Goal: Use online tool/utility: Utilize a website feature to perform a specific function

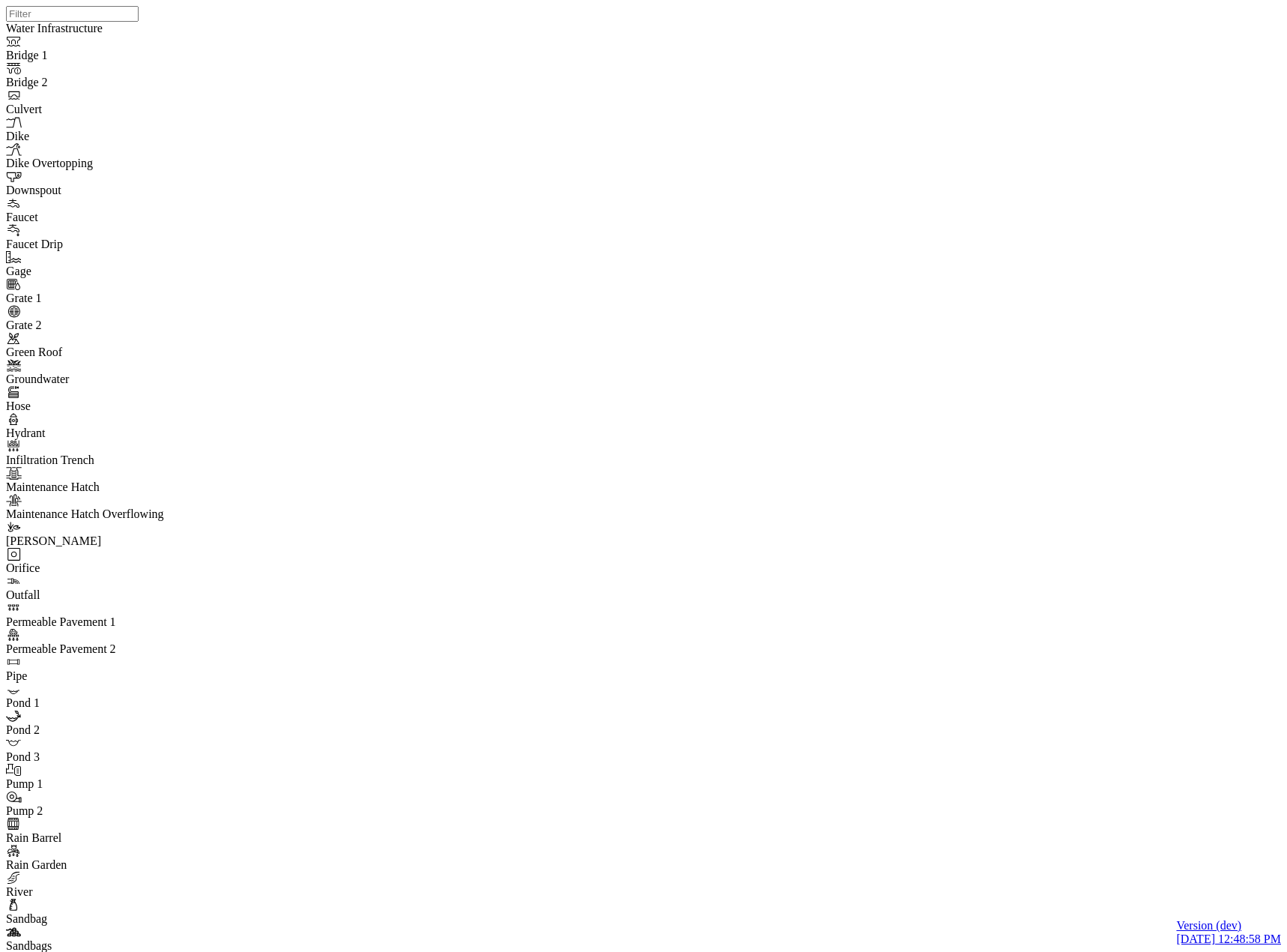
drag, startPoint x: 763, startPoint y: 223, endPoint x: 723, endPoint y: 330, distance: 114.2
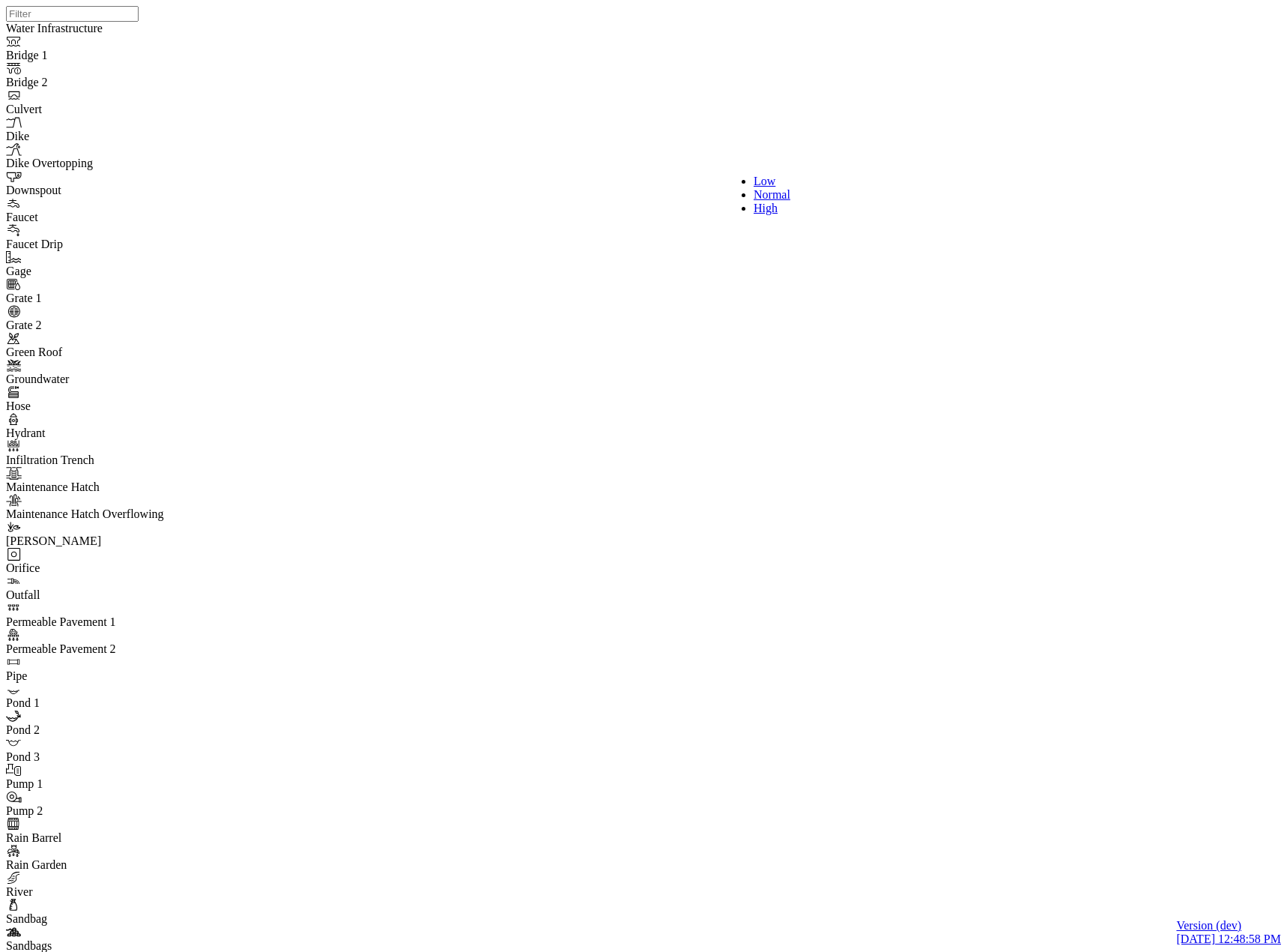
click at [763, 215] on div "High" at bounding box center [779, 208] width 51 height 14
click at [750, 181] on span "Low" at bounding box center [761, 181] width 22 height 13
click at [378, 242] on div "Completed" at bounding box center [414, 235] width 195 height 14
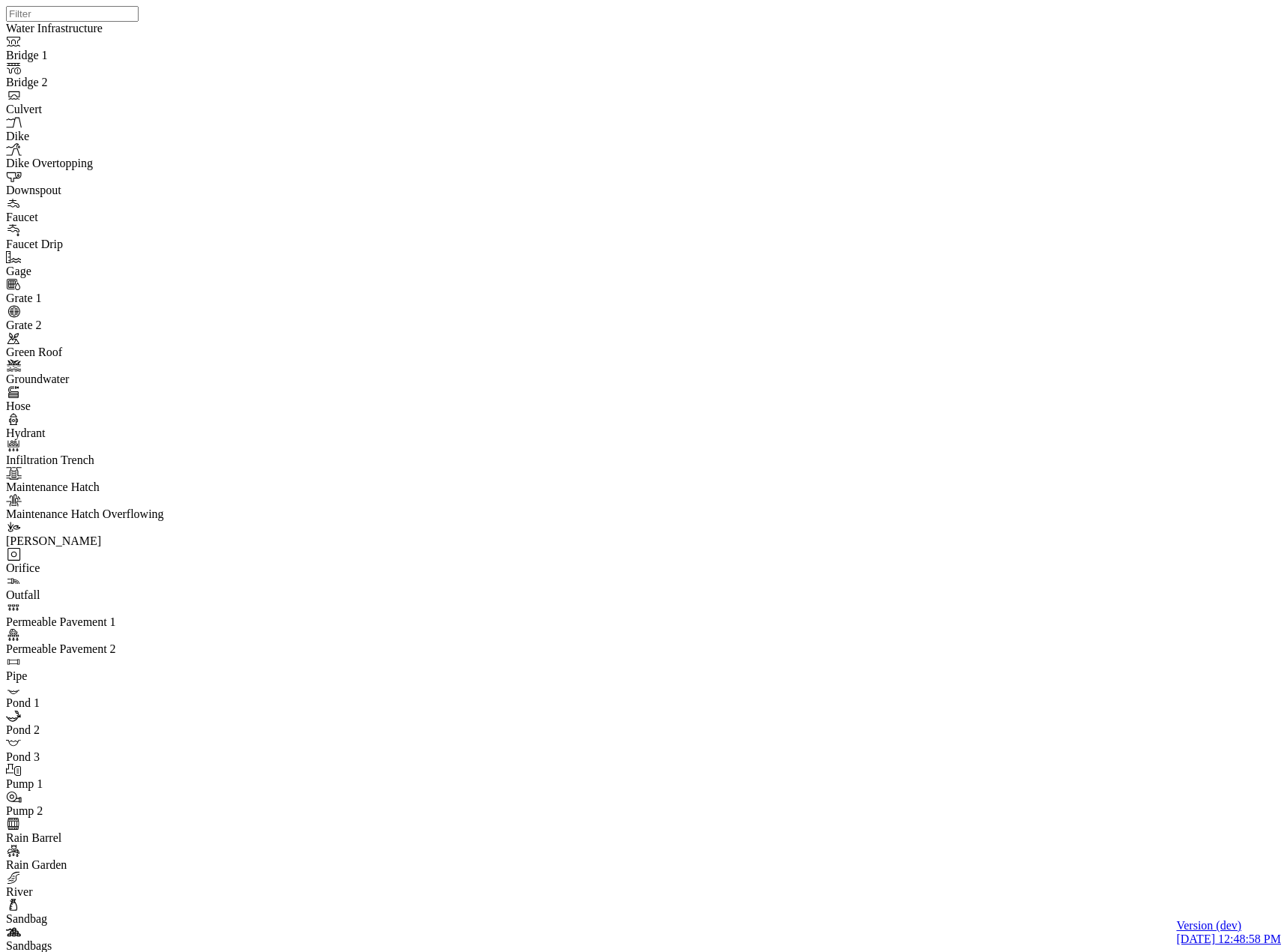
click at [383, 215] on div "On Hold" at bounding box center [414, 208] width 195 height 14
click at [394, 181] on div "To Do" at bounding box center [414, 181] width 195 height 14
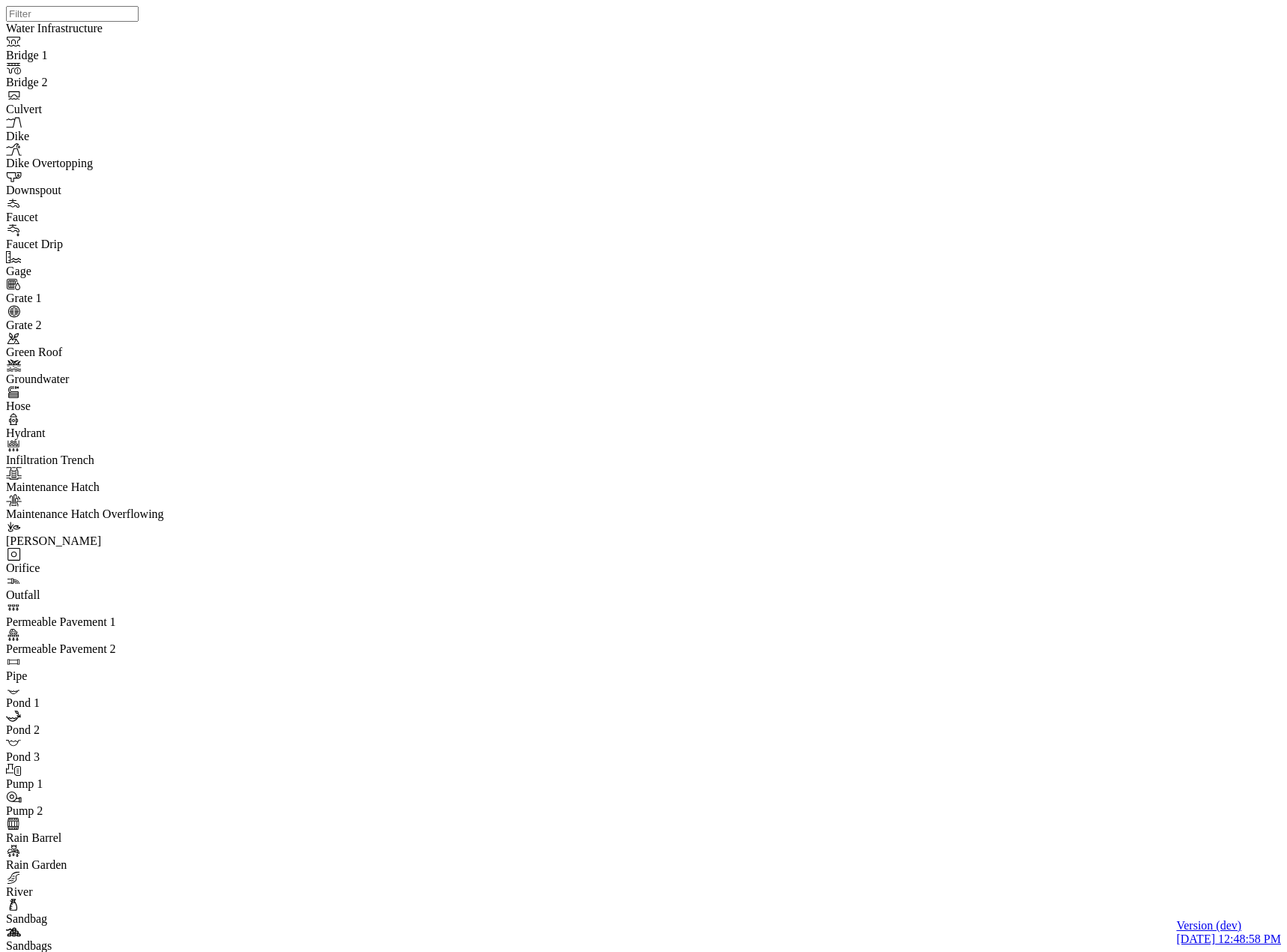
drag, startPoint x: 59, startPoint y: 94, endPoint x: 76, endPoint y: 116, distance: 27.8
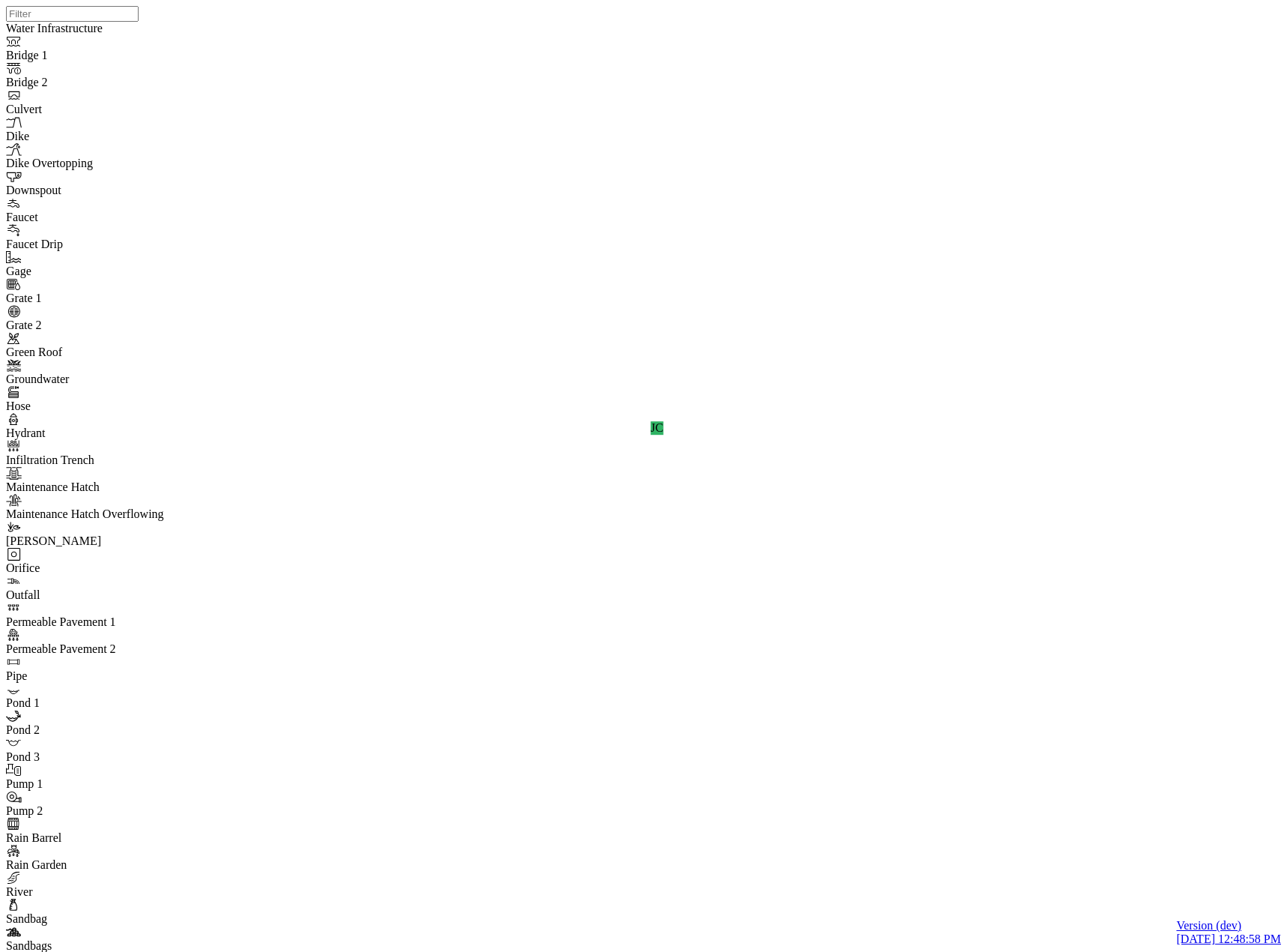
drag, startPoint x: 671, startPoint y: 317, endPoint x: 677, endPoint y: 332, distance: 16.2
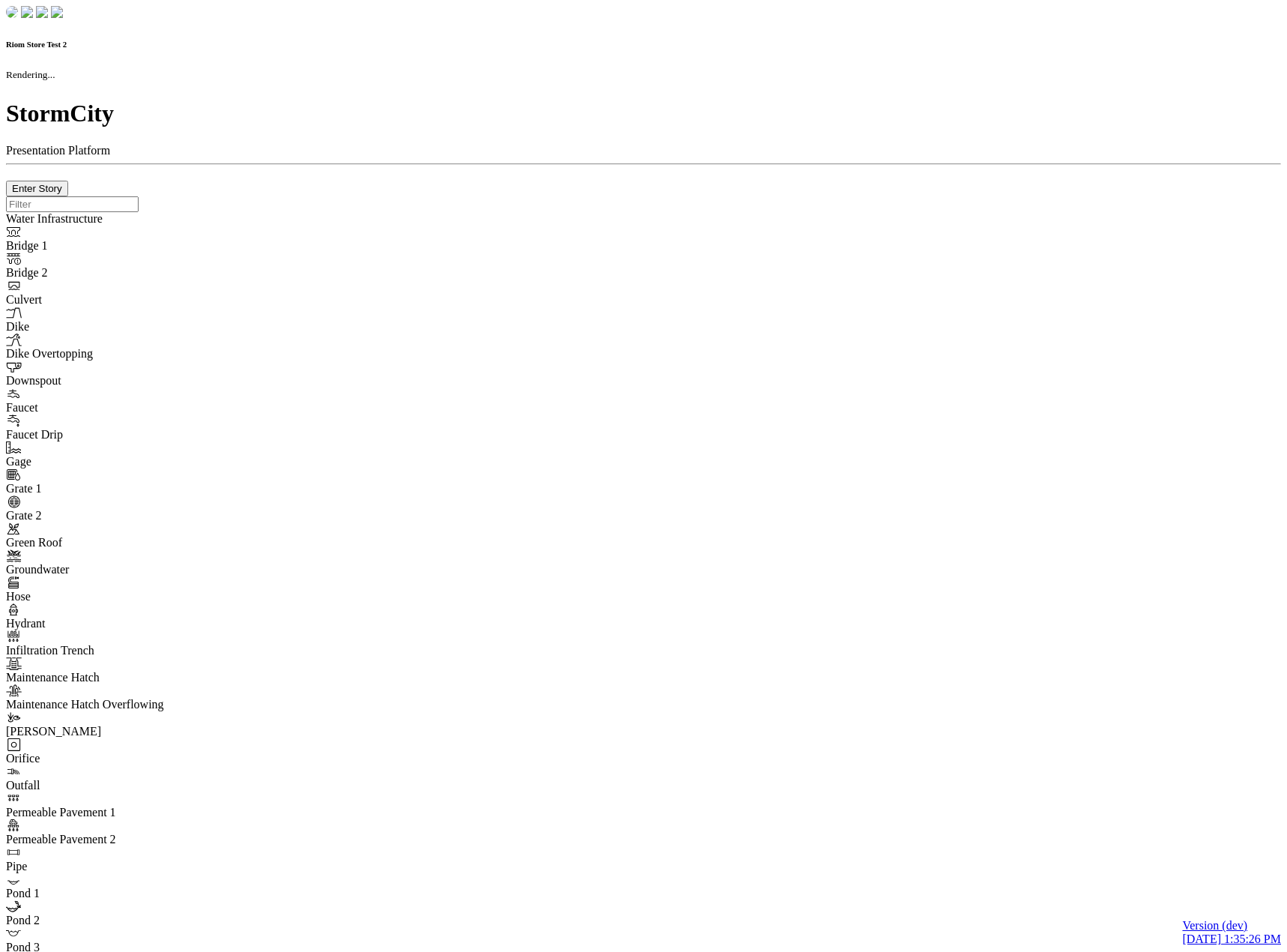
checkbox input "true"
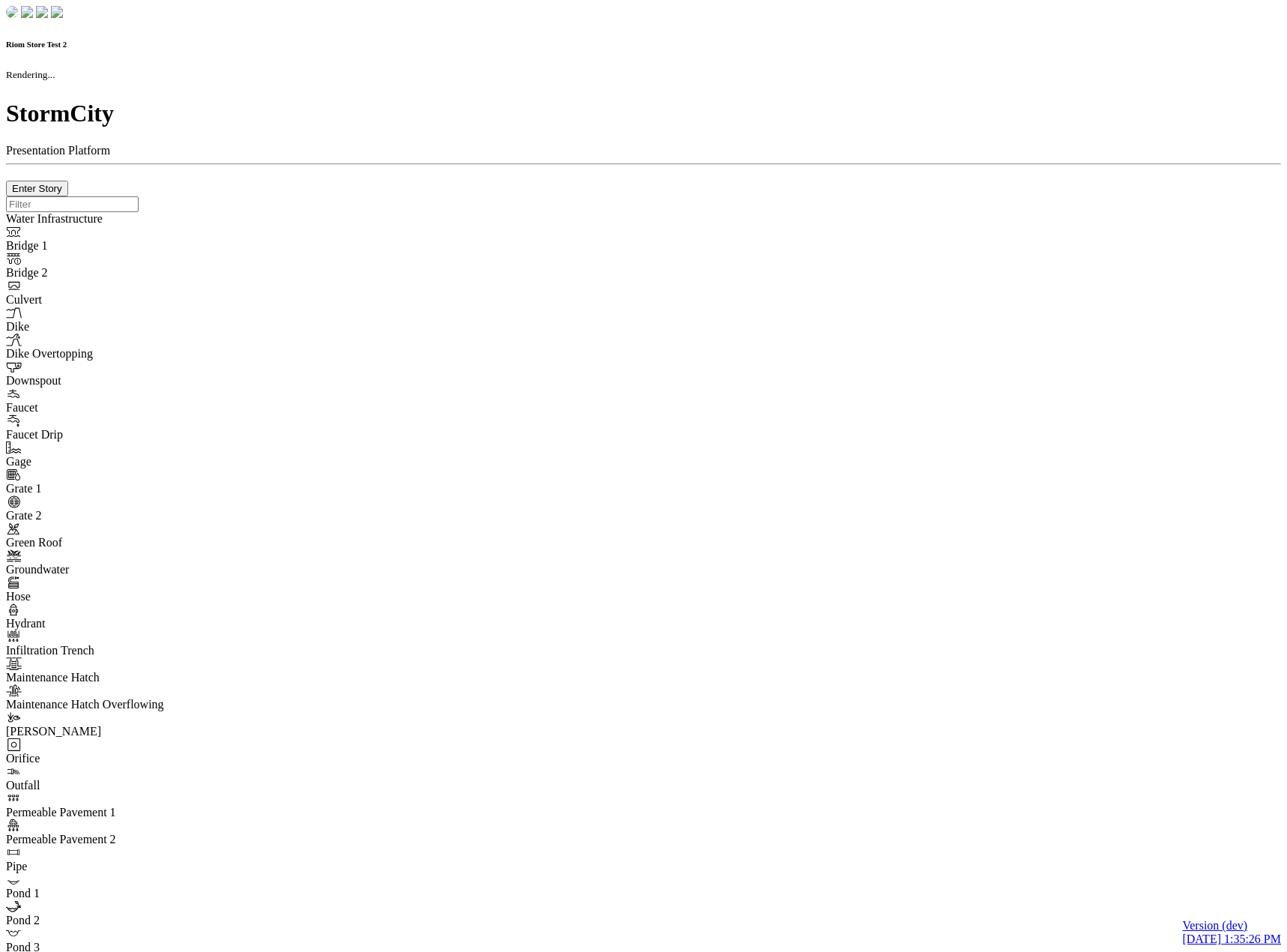
type input "0m"
type textarea "Depth = 0"
checkbox input "true"
select select "CIRCLE"
type input "7"
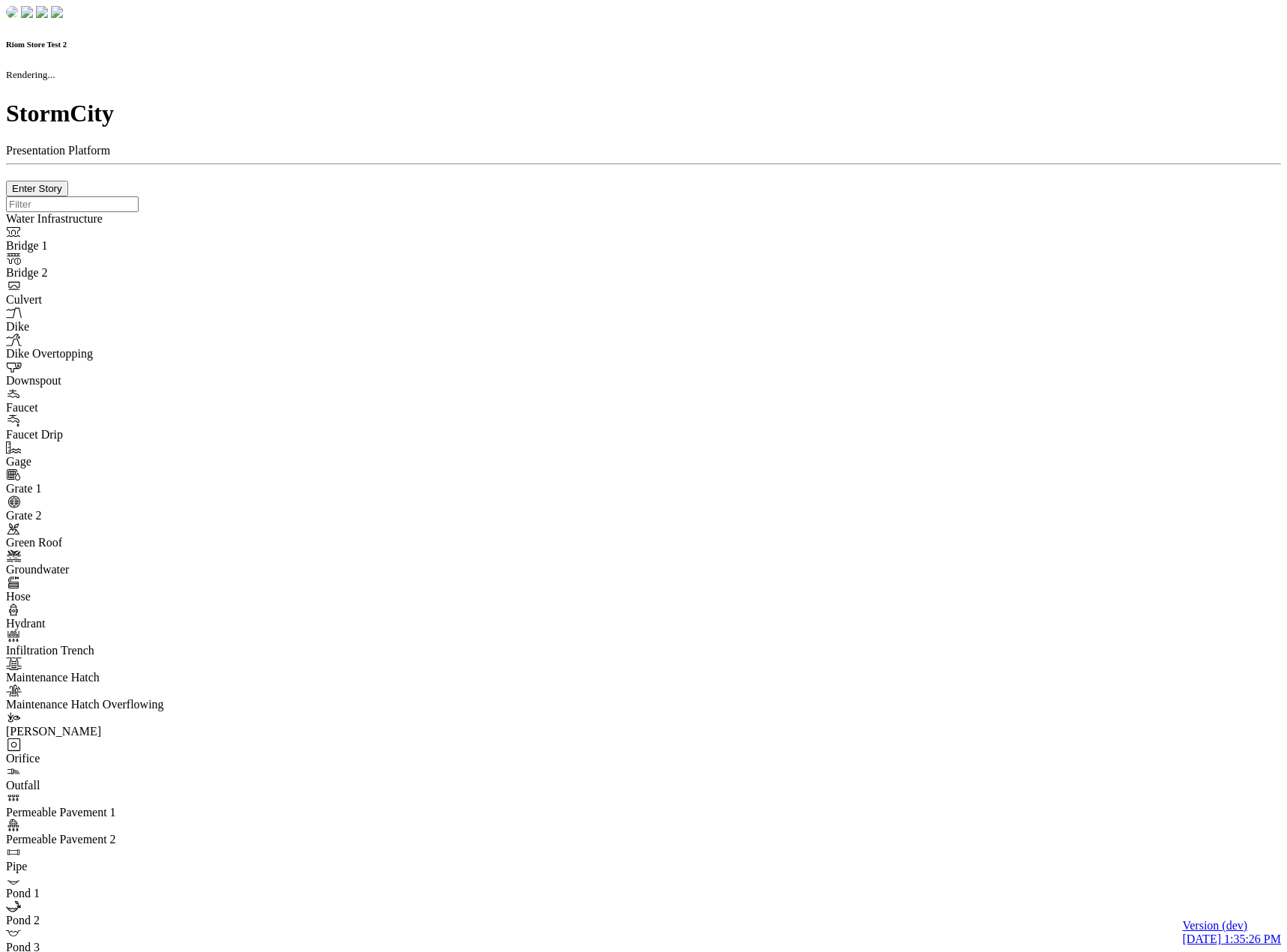
checkbox input "true"
type input "0"
select select "None"
type textarea "<i class="far fa-building"></i>"
type input "7"
